Goal: Navigation & Orientation: Understand site structure

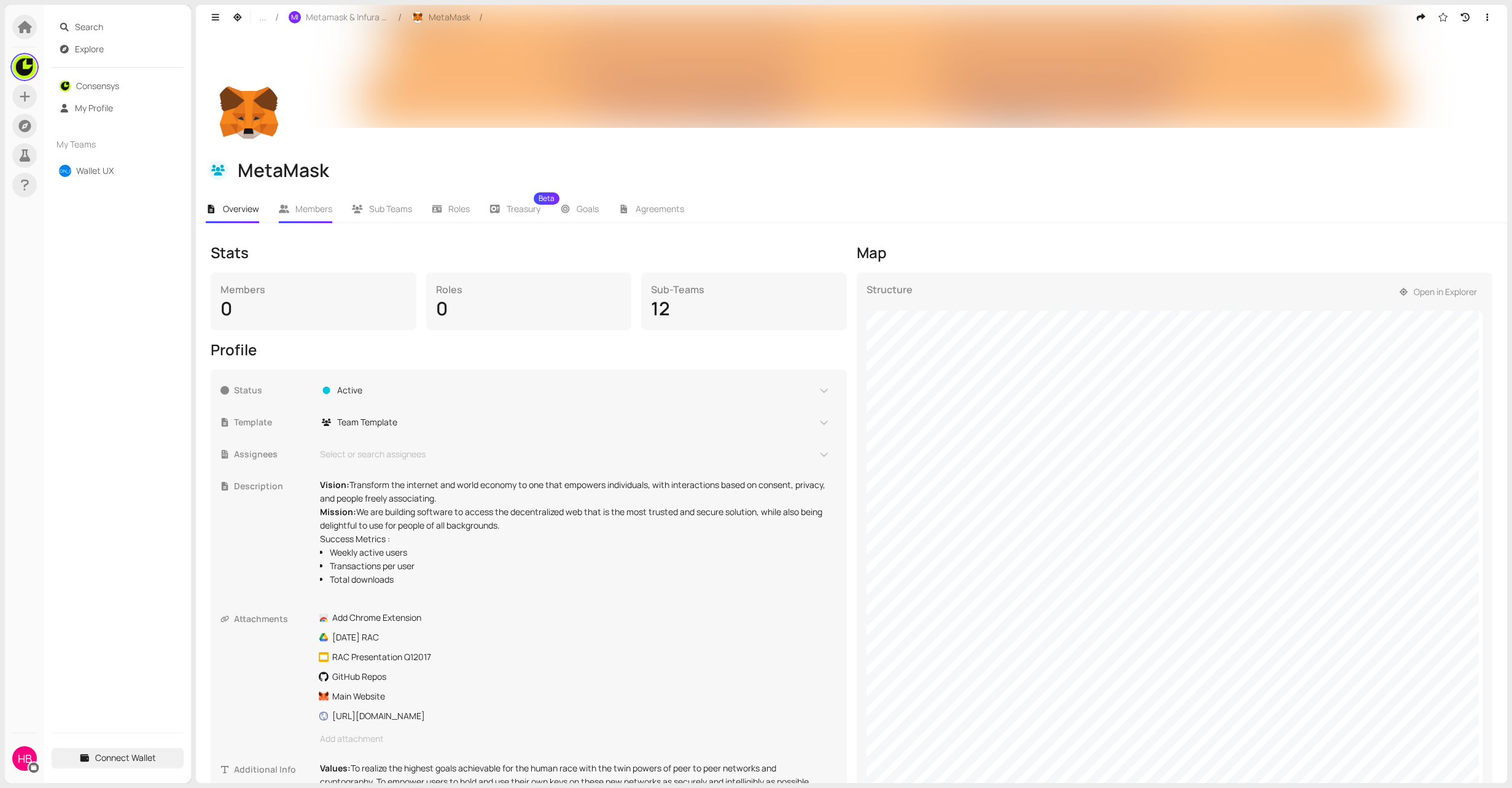
click at [303, 206] on span "Members" at bounding box center [313, 209] width 37 height 12
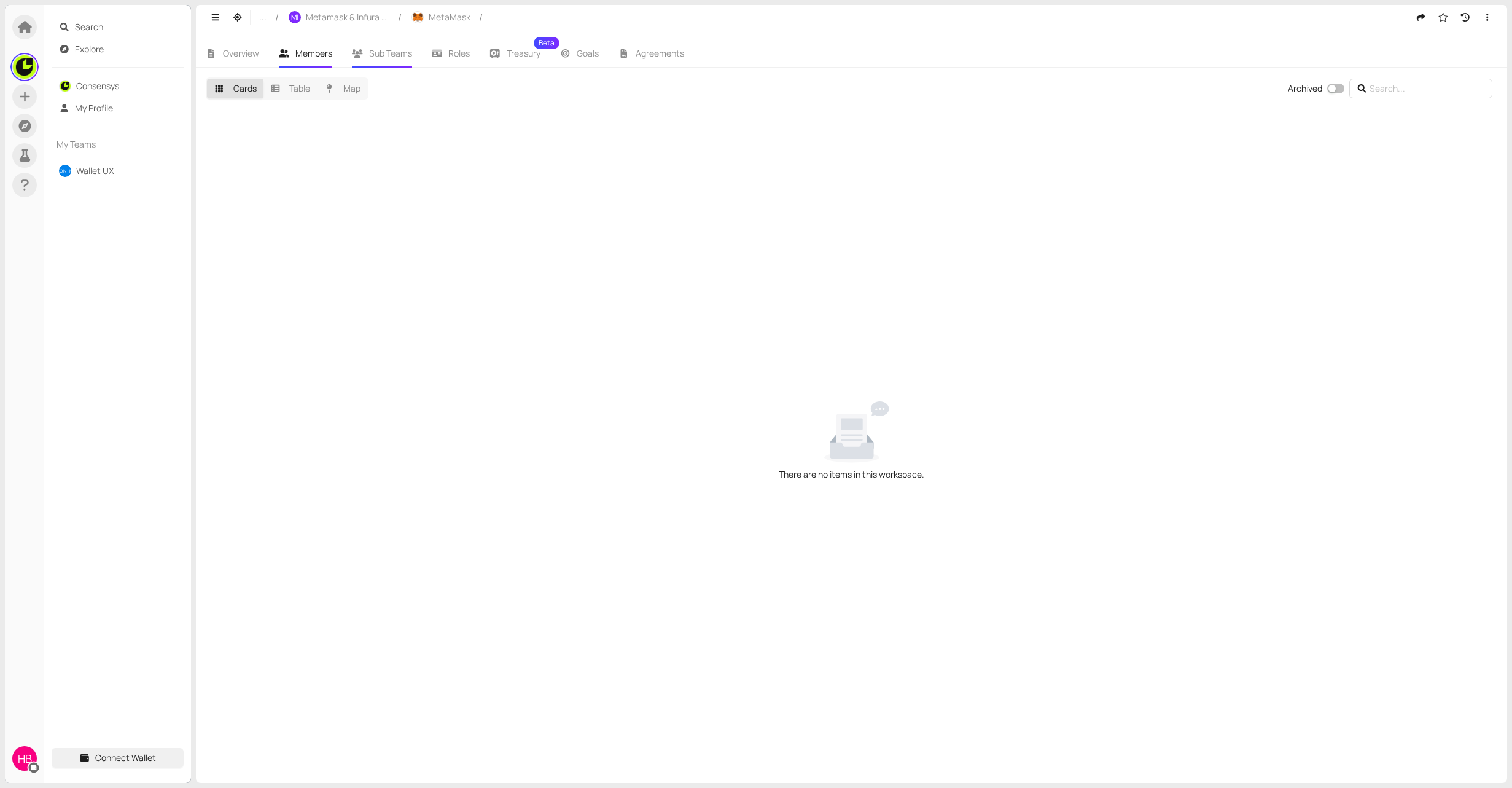
click at [416, 58] on li "Sub Teams" at bounding box center [382, 53] width 80 height 28
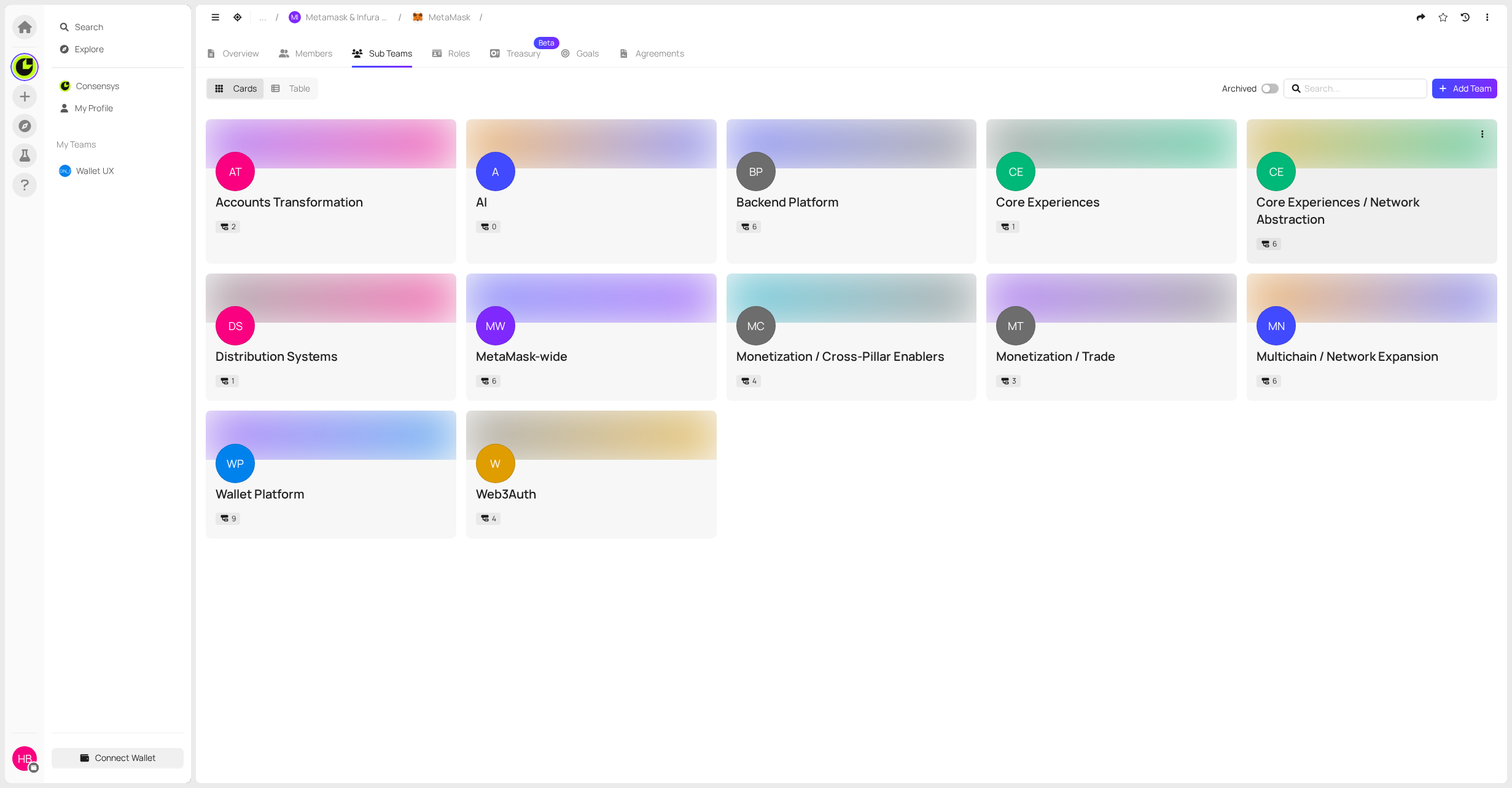
click at [1358, 213] on div "Core Experiences / Network Abstraction" at bounding box center [1371, 211] width 231 height 35
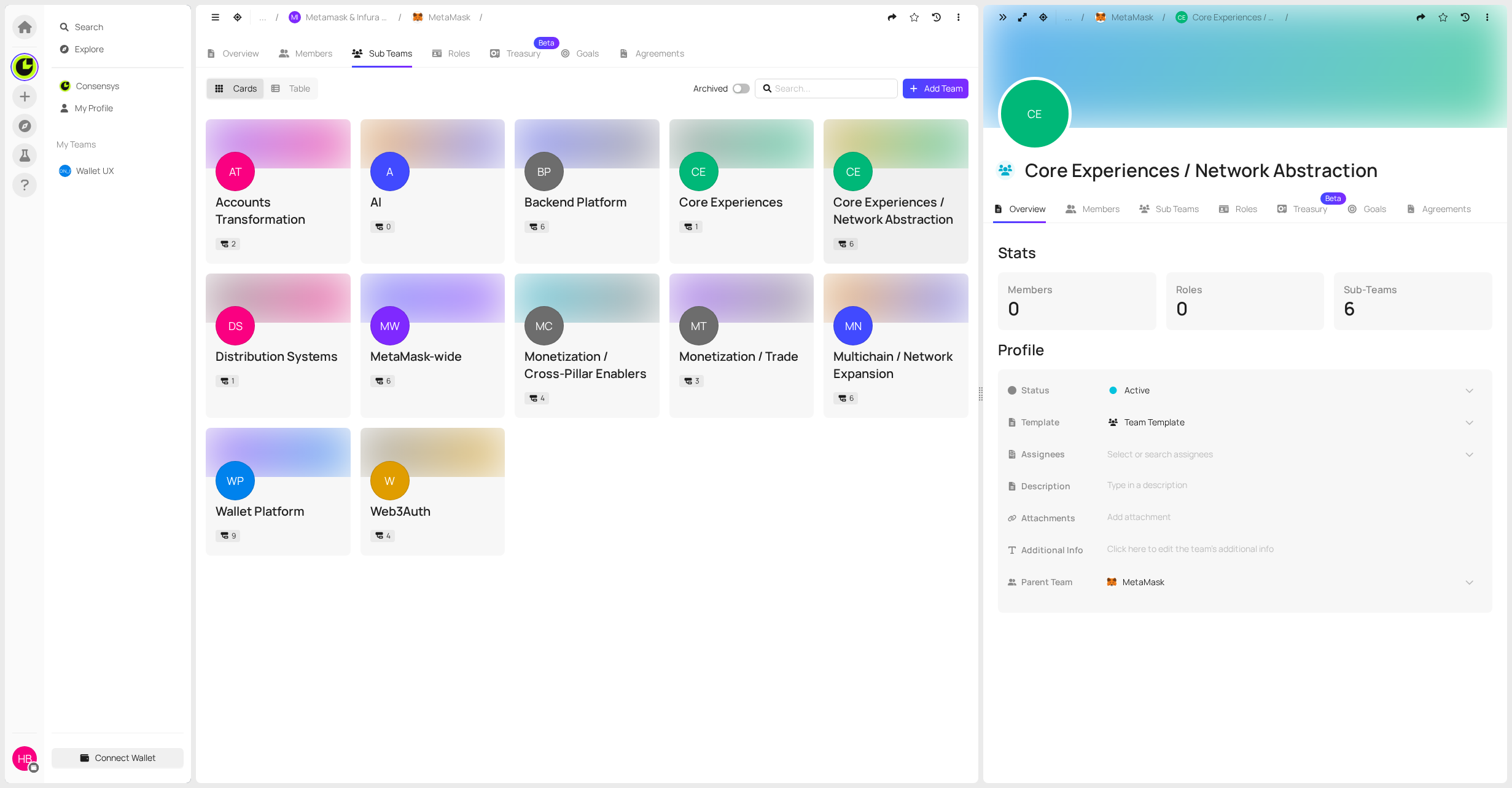
click at [1368, 297] on div "6" at bounding box center [1413, 308] width 139 height 24
click at [1108, 211] on span "Members" at bounding box center [1101, 209] width 37 height 12
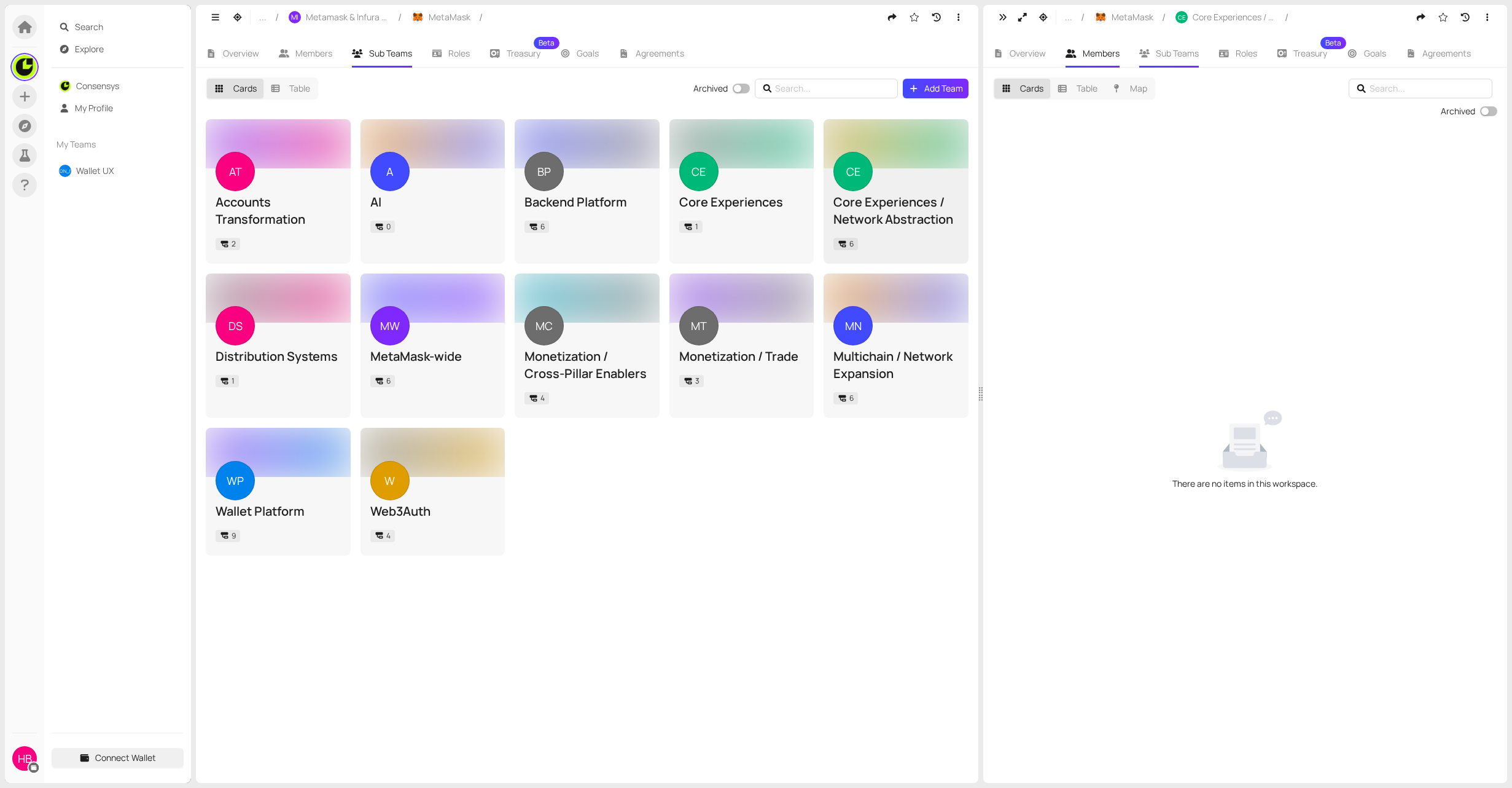
click at [1166, 63] on li "Sub Teams" at bounding box center [1168, 53] width 80 height 28
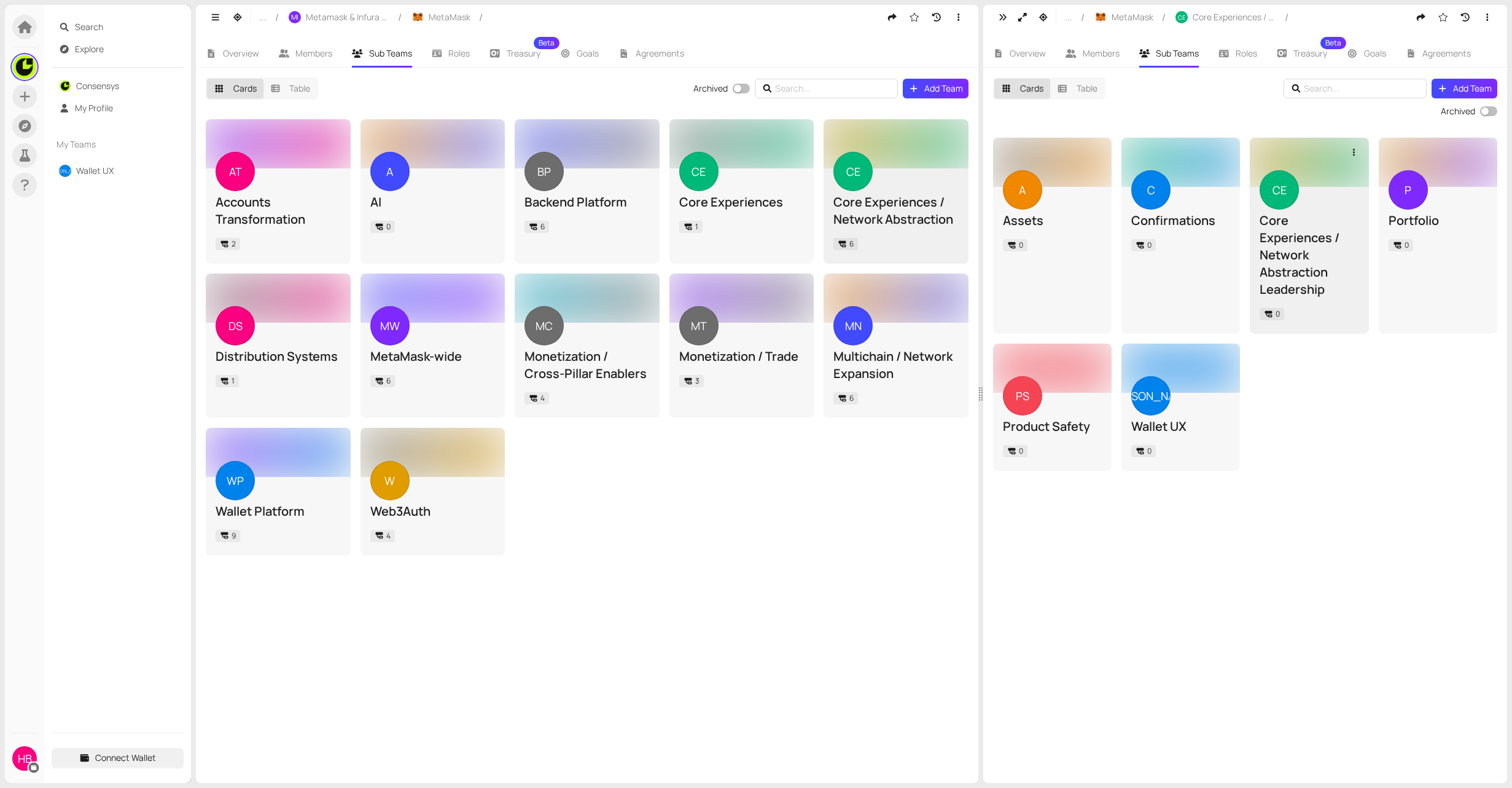
click at [1301, 275] on div "Core Experiences / Network Abstraction Leadership" at bounding box center [1308, 255] width 99 height 86
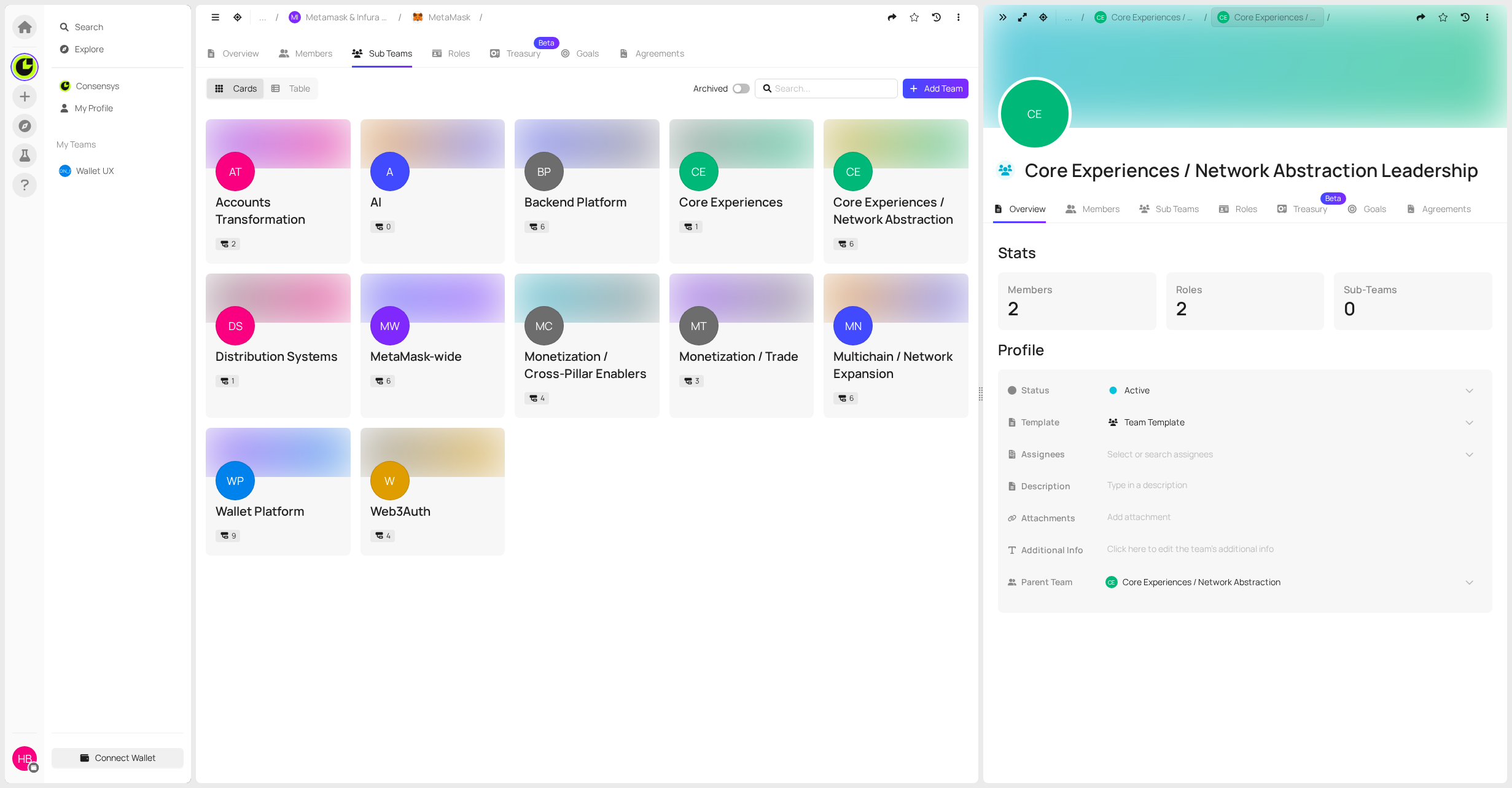
click at [1266, 23] on span "Core Experiences / Network Abstraction Leadership" at bounding box center [1276, 17] width 84 height 14
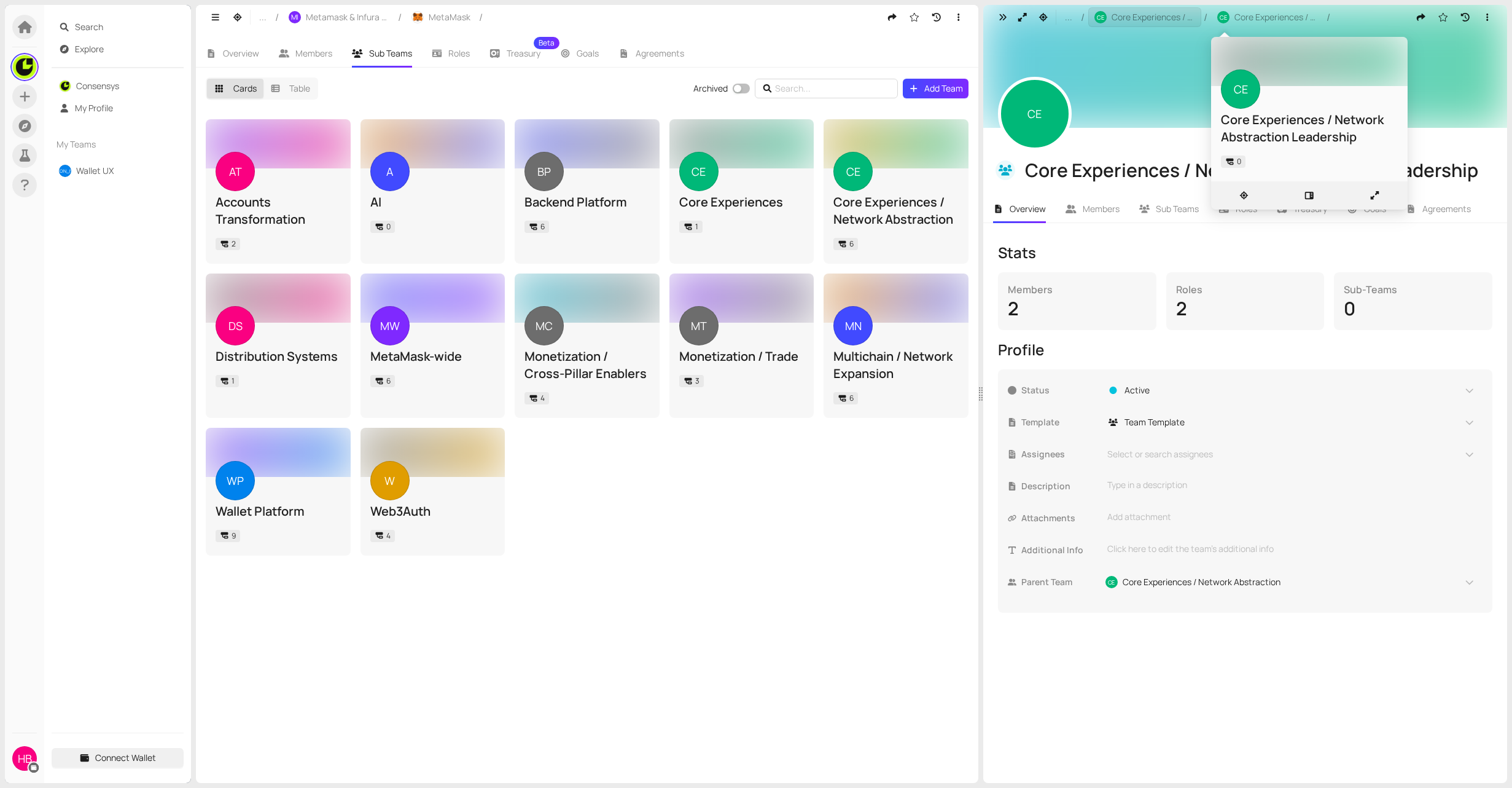
click at [1171, 15] on span "Core Experiences / Network Abstraction" at bounding box center [1153, 17] width 84 height 14
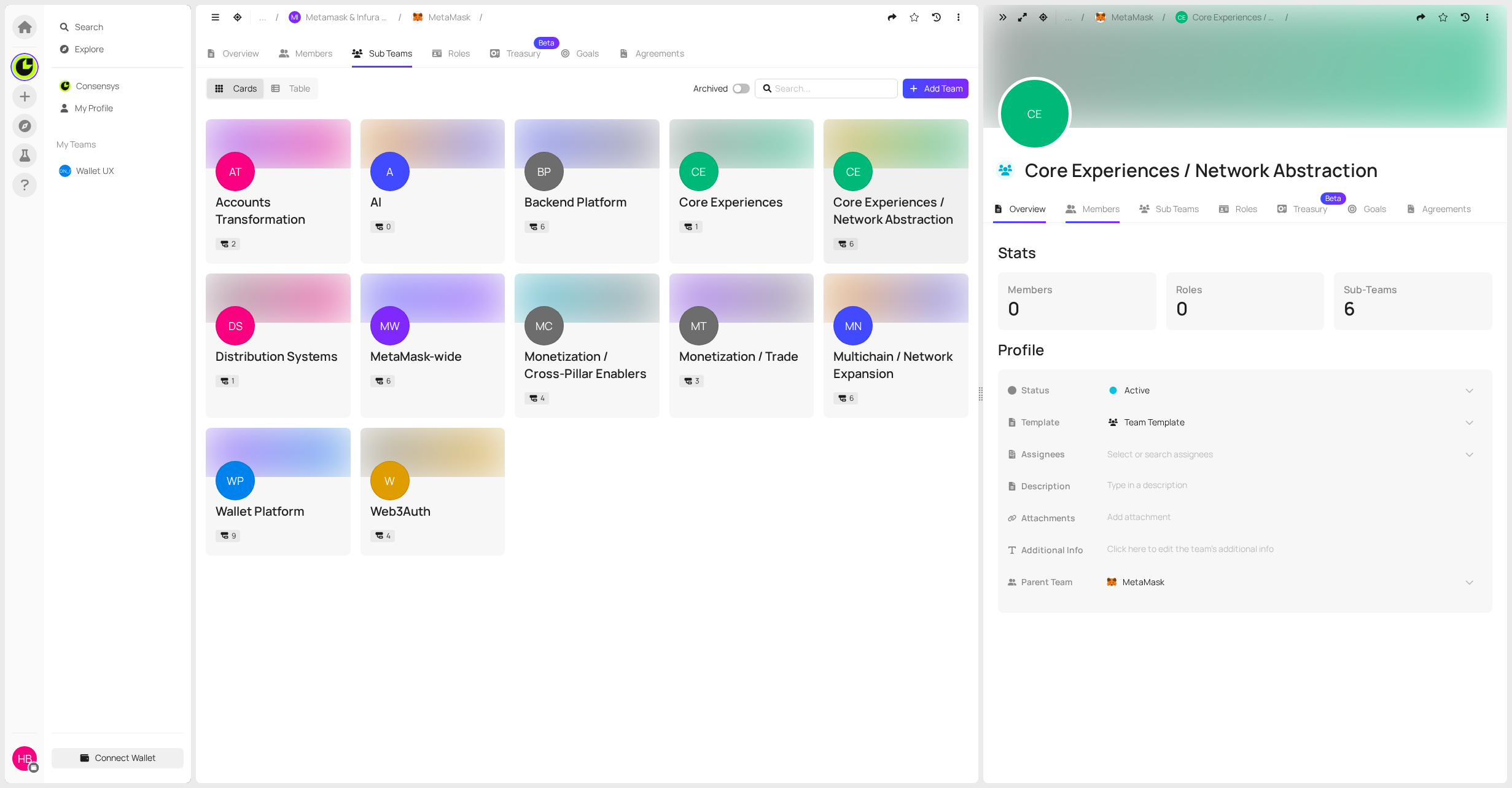
click at [1078, 211] on li "Members" at bounding box center [1092, 209] width 73 height 28
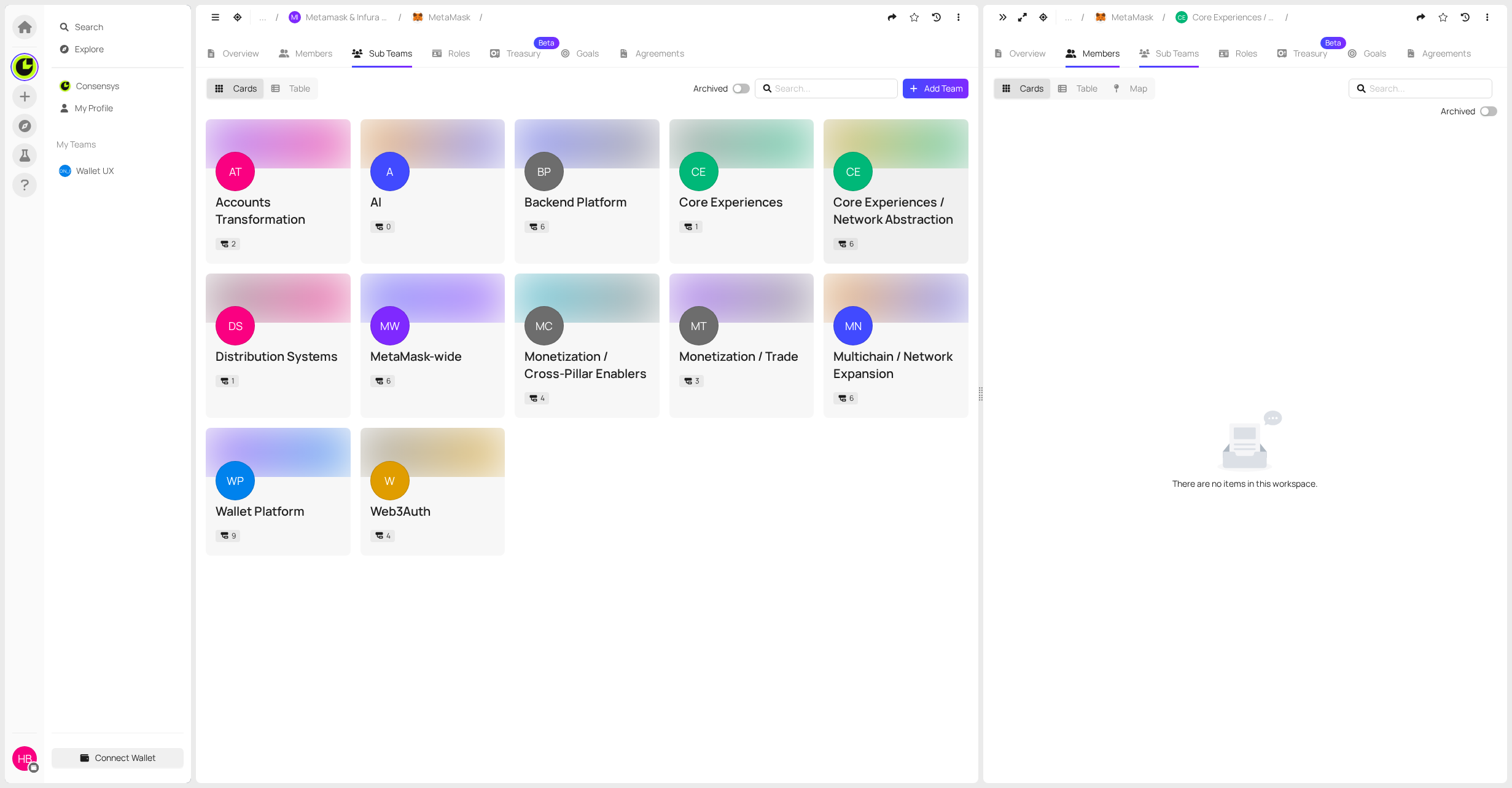
click at [1189, 62] on li "Sub Teams" at bounding box center [1168, 53] width 80 height 28
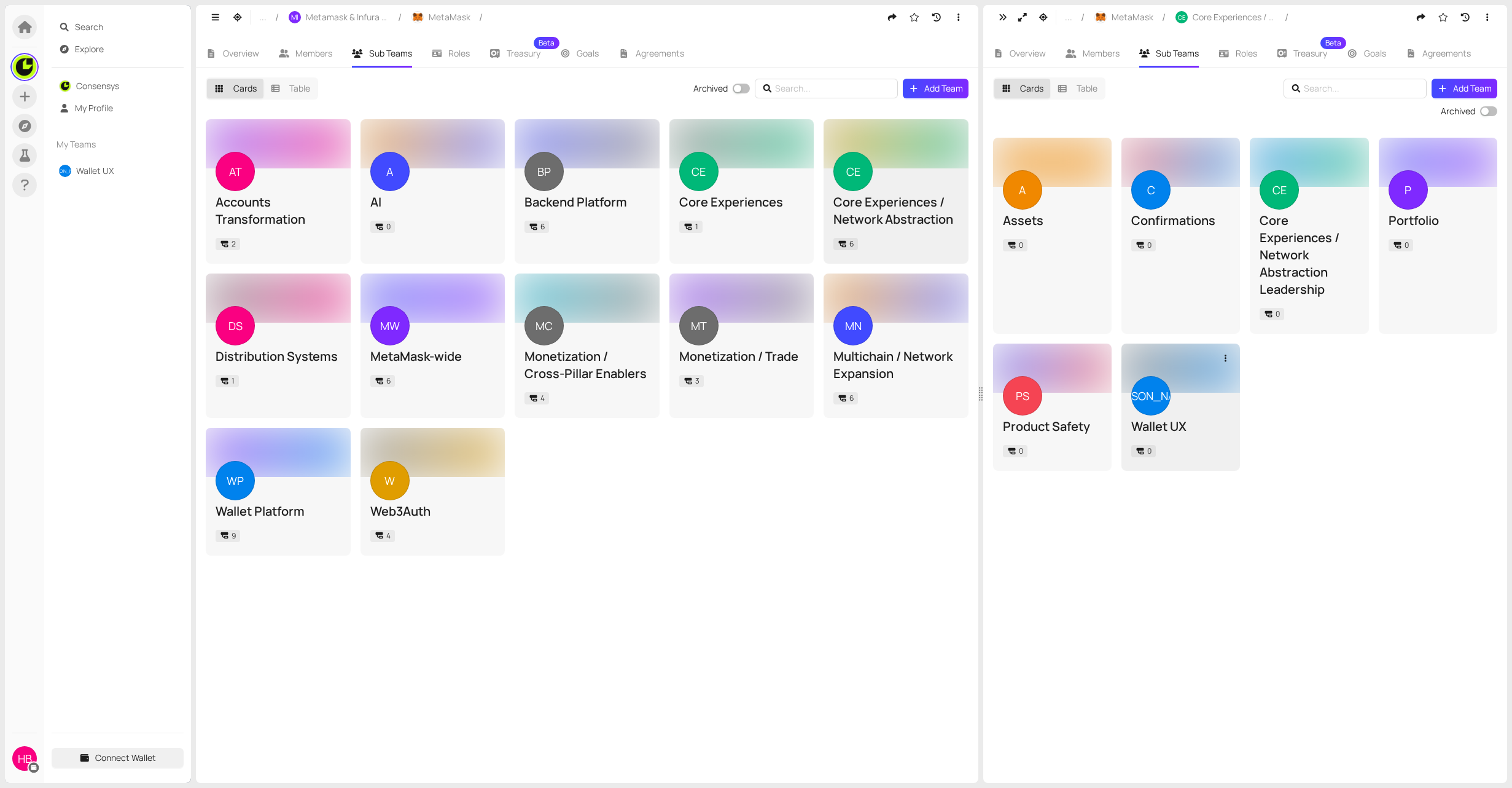
click at [1173, 403] on div "[PERSON_NAME] UX 0" at bounding box center [1180, 431] width 99 height 59
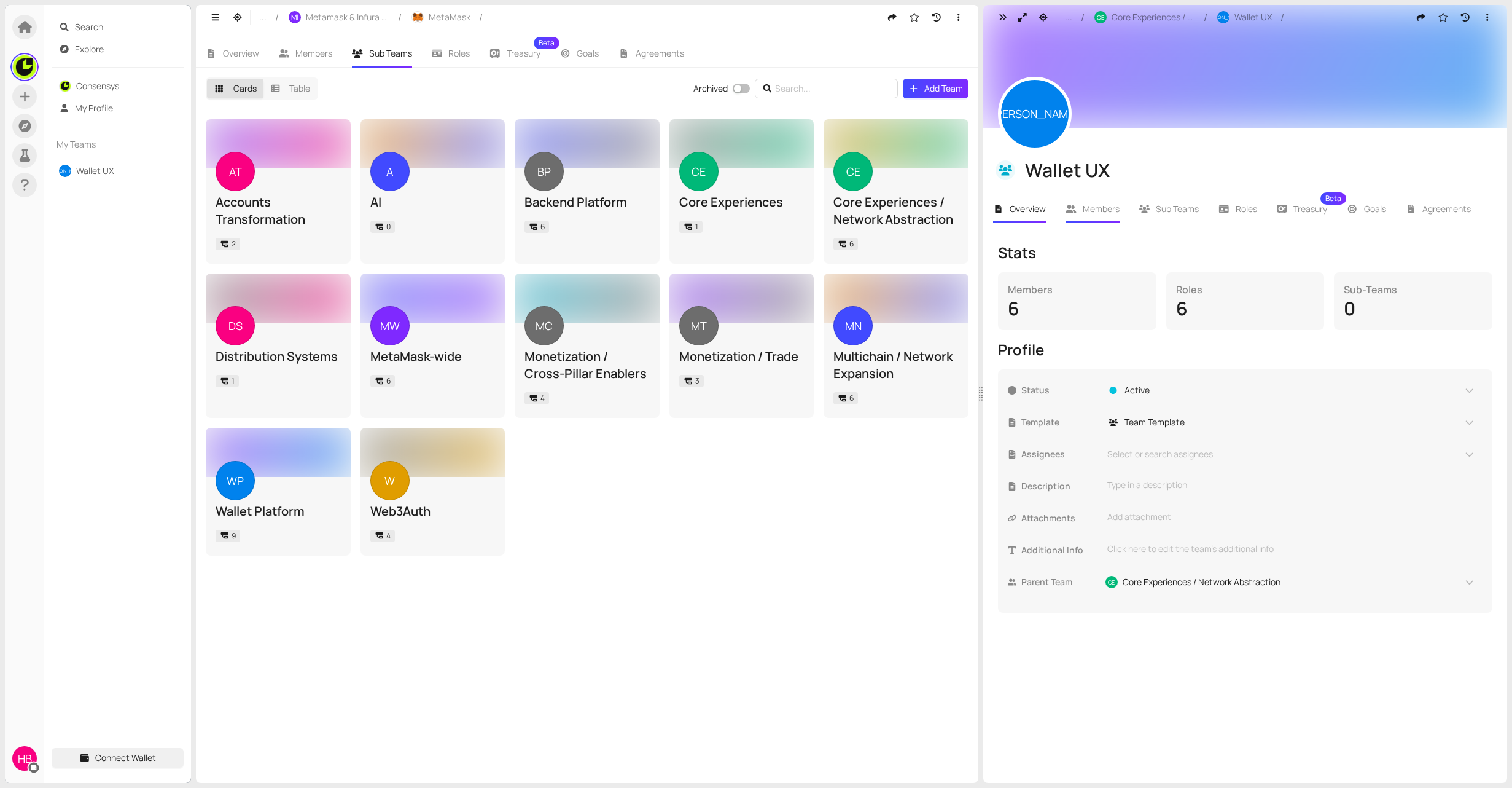
click at [1110, 202] on li "Members" at bounding box center [1092, 209] width 73 height 28
